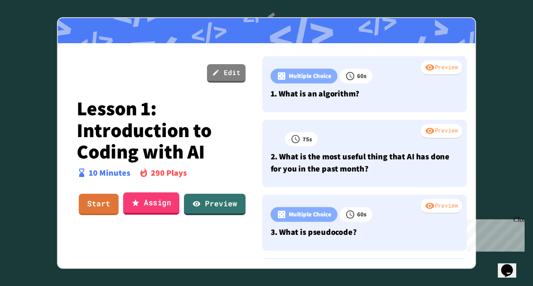
click at [147, 205] on link "Assign" at bounding box center [151, 203] width 56 height 23
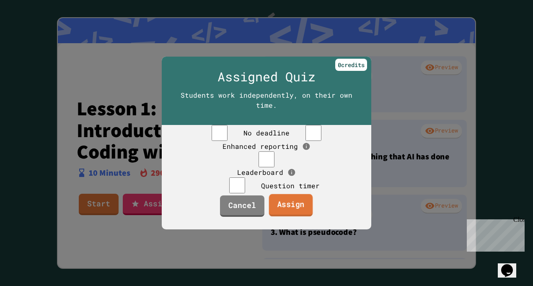
click at [283, 217] on link "Assign" at bounding box center [291, 205] width 44 height 23
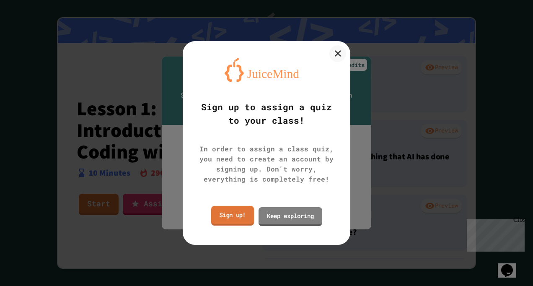
click at [239, 218] on link "Sign up!" at bounding box center [232, 216] width 43 height 20
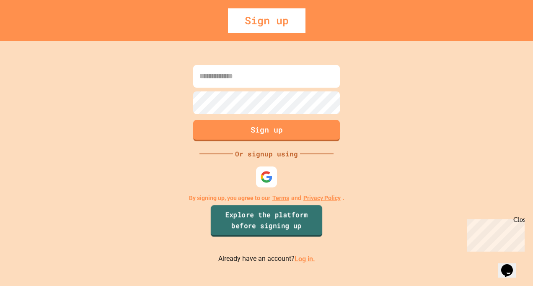
click at [291, 211] on link "Explore the platform before signing up" at bounding box center [267, 221] width 112 height 32
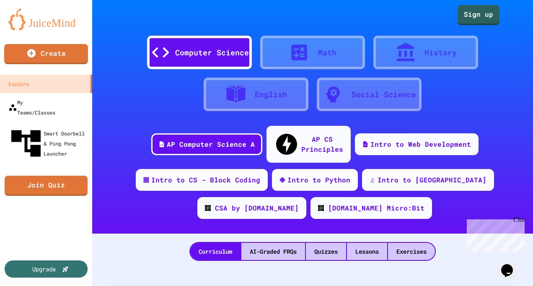
click at [215, 42] on div "Computer Science" at bounding box center [199, 53] width 105 height 34
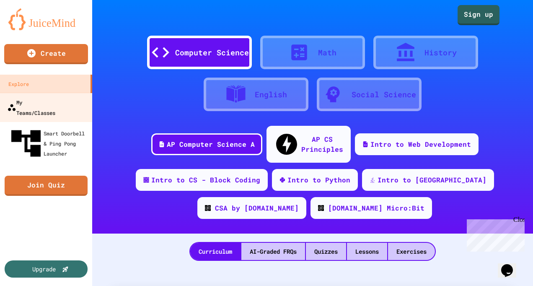
click at [45, 99] on div "My Teams/Classes" at bounding box center [31, 107] width 48 height 21
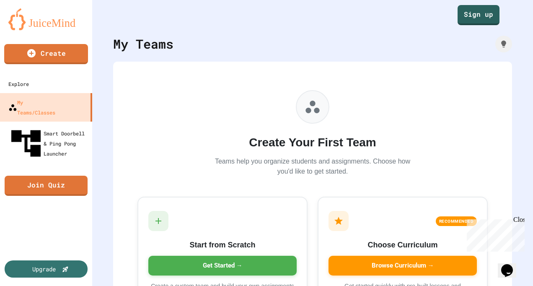
click at [523, 221] on div "Close" at bounding box center [519, 221] width 10 height 10
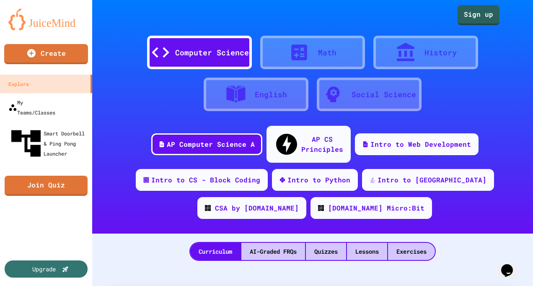
click at [295, 54] on icon at bounding box center [299, 52] width 16 height 16
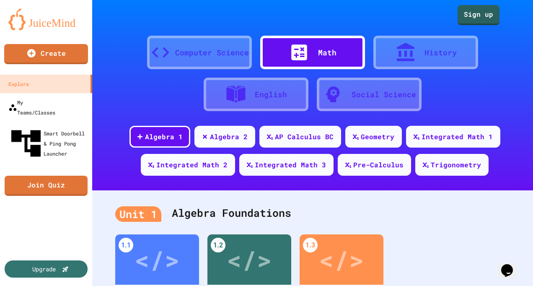
click at [295, 54] on icon at bounding box center [299, 52] width 16 height 16
click at [204, 53] on div "Computer Science" at bounding box center [212, 52] width 74 height 11
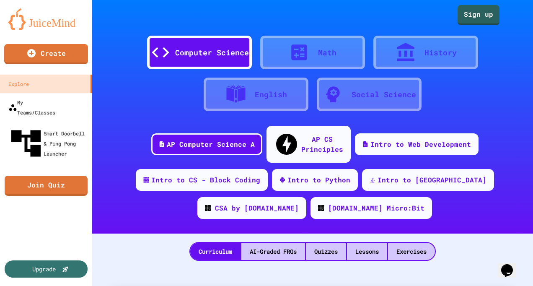
click at [204, 53] on div "Computer Science" at bounding box center [212, 52] width 74 height 11
click at [280, 243] on div "AI-Graded FRQs" at bounding box center [274, 251] width 64 height 17
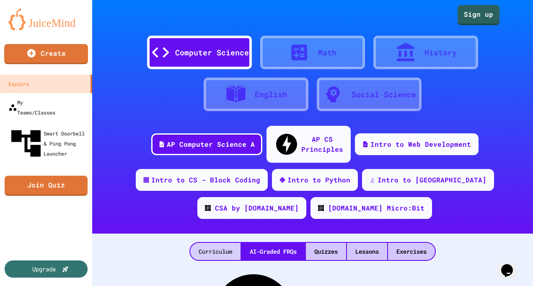
click at [223, 243] on div "Curriculum" at bounding box center [215, 251] width 50 height 17
